Goal: Register for event/course

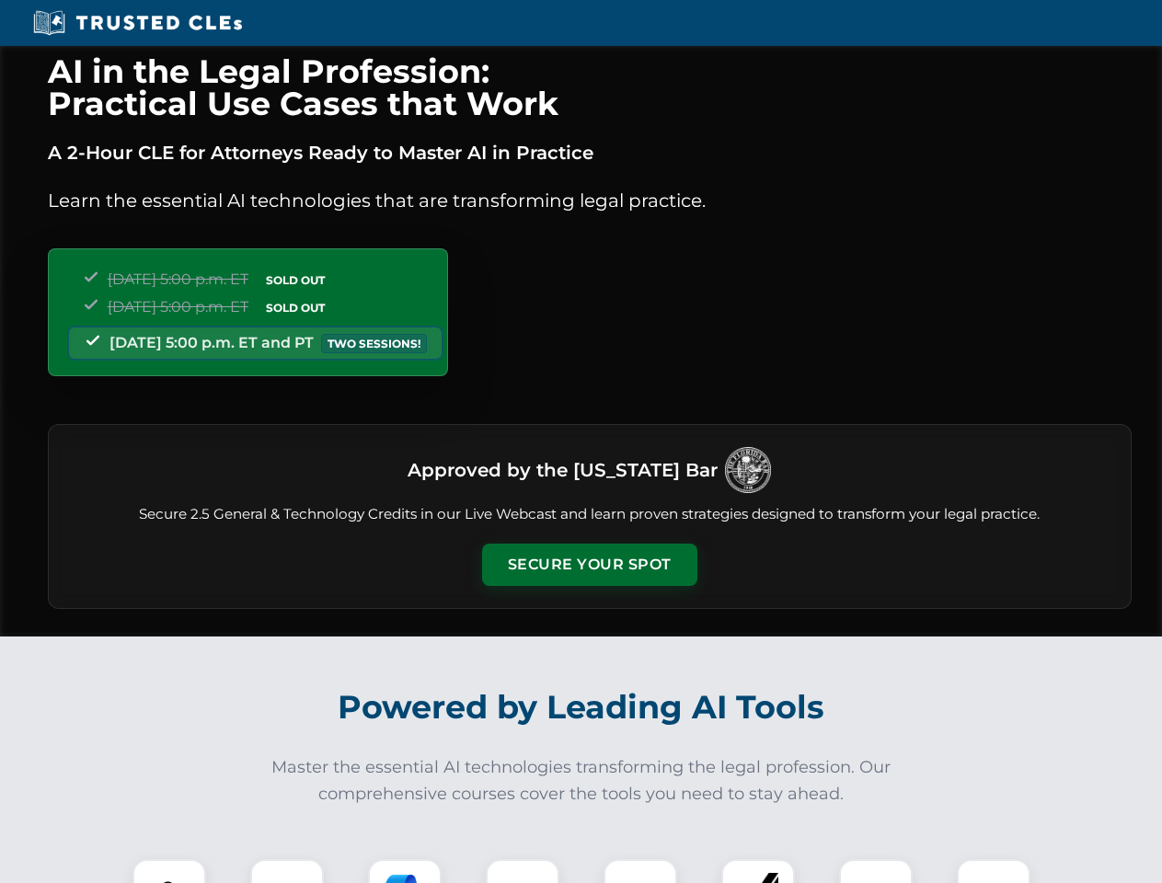
click at [589, 565] on button "Secure Your Spot" at bounding box center [589, 565] width 215 height 42
click at [169, 871] on img at bounding box center [169, 895] width 53 height 53
